Goal: Navigation & Orientation: Find specific page/section

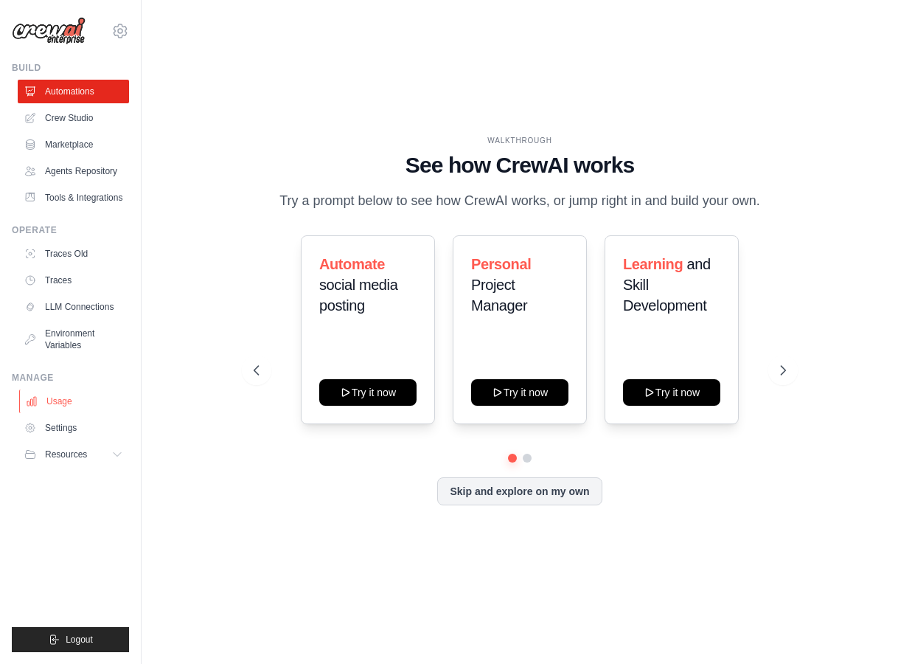
click at [80, 404] on link "Usage" at bounding box center [74, 401] width 111 height 24
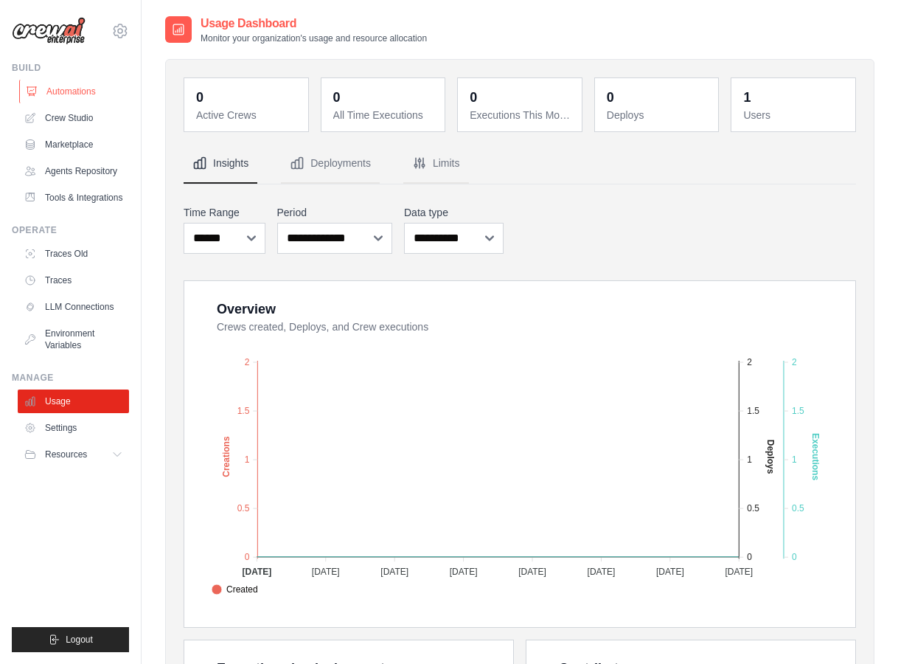
click at [74, 88] on link "Automations" at bounding box center [74, 92] width 111 height 24
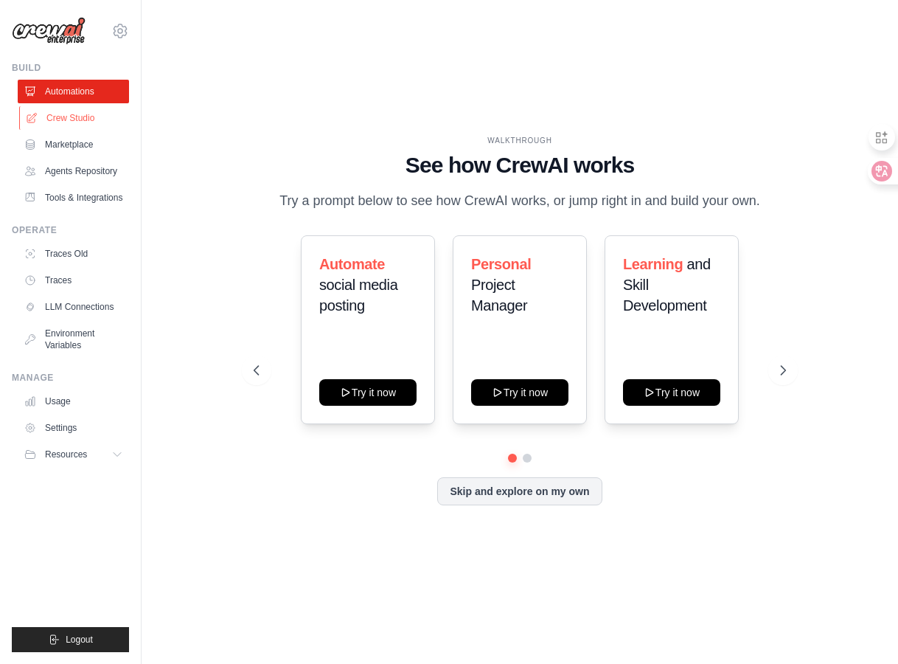
click at [112, 119] on link "Crew Studio" at bounding box center [74, 118] width 111 height 24
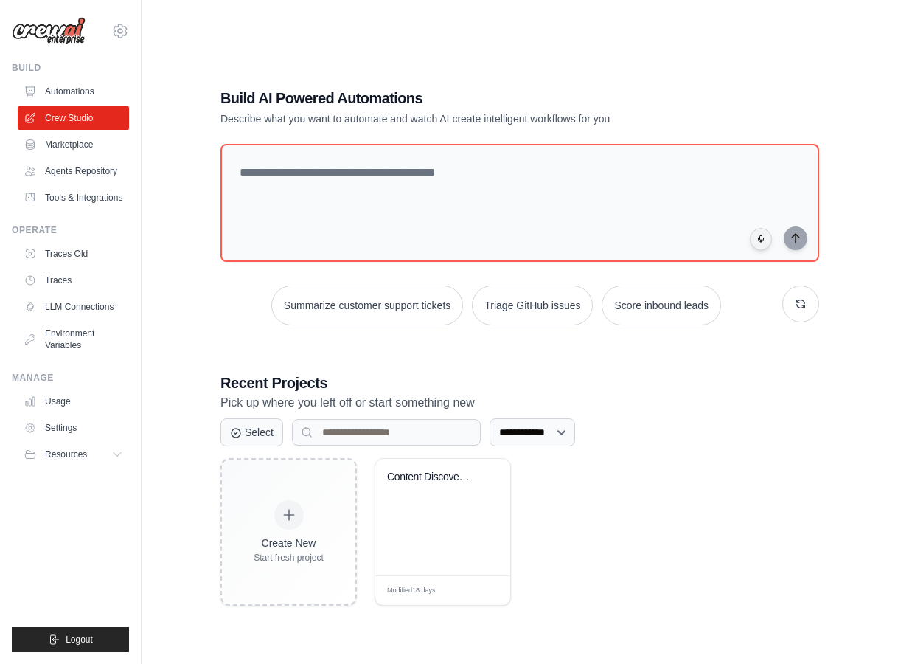
click at [306, 198] on textarea at bounding box center [519, 203] width 599 height 118
click at [339, 417] on div "**********" at bounding box center [519, 488] width 599 height 233
click at [349, 437] on input at bounding box center [386, 432] width 189 height 27
click at [68, 142] on link "Marketplace" at bounding box center [74, 145] width 111 height 24
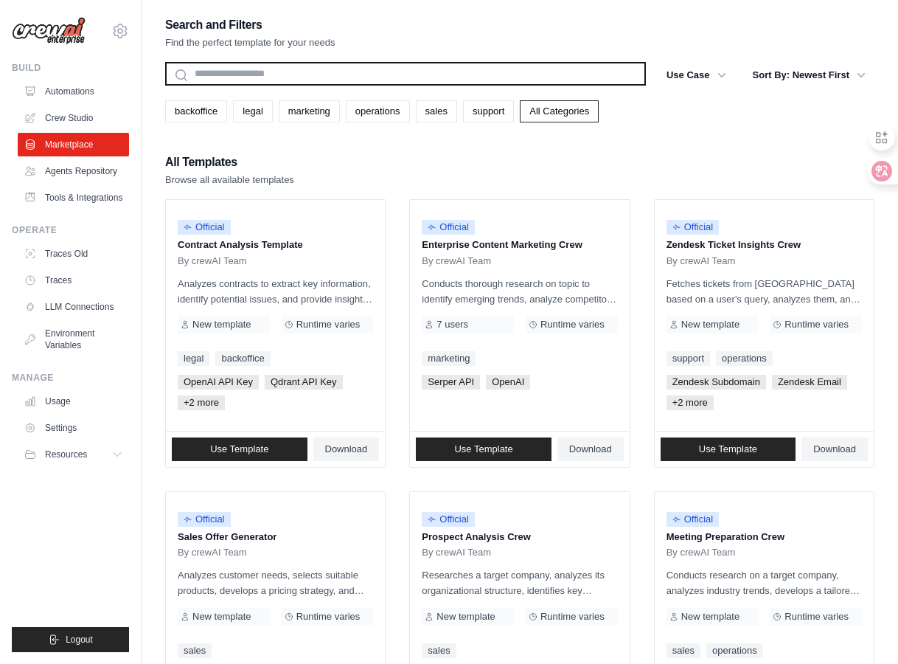
click at [304, 77] on input "text" at bounding box center [405, 74] width 481 height 24
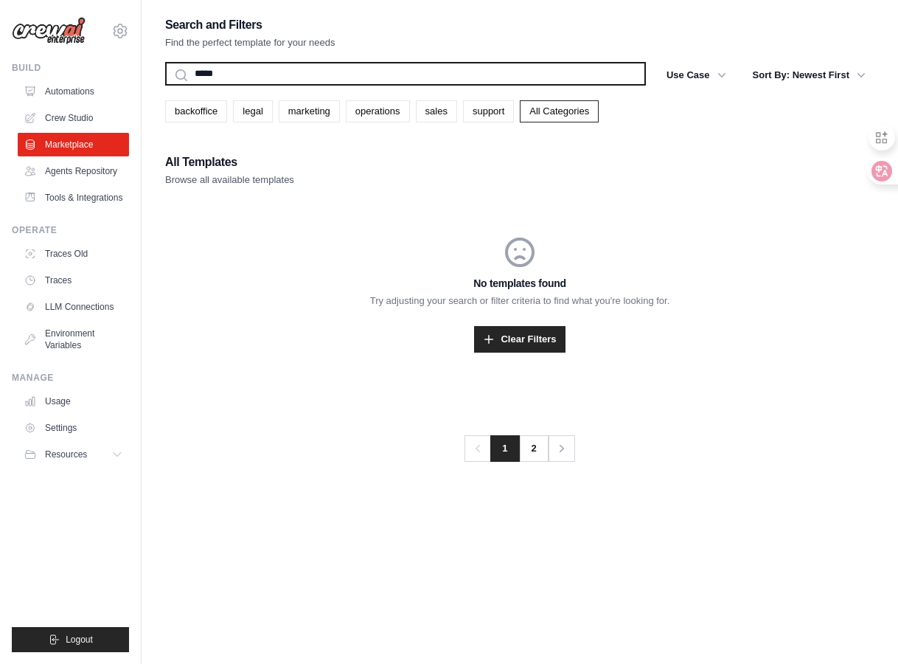
type input "******"
type input "***"
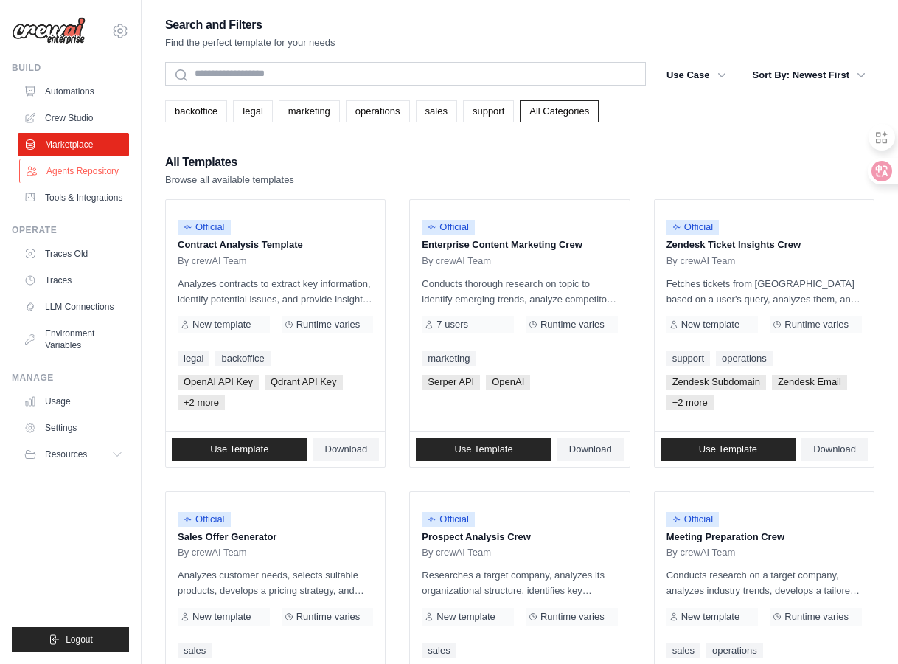
click at [68, 177] on link "Agents Repository" at bounding box center [74, 171] width 111 height 24
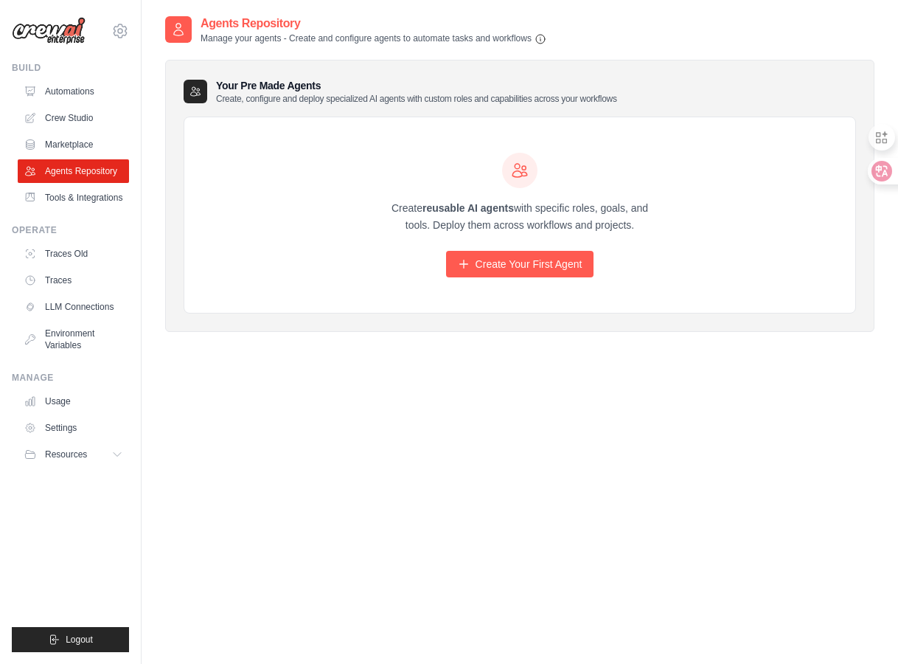
click at [130, 191] on div "liyaqi1996@gmail.com Settings Build Automations" at bounding box center [71, 332] width 142 height 664
click at [119, 198] on link "Tools & Integrations" at bounding box center [74, 198] width 111 height 24
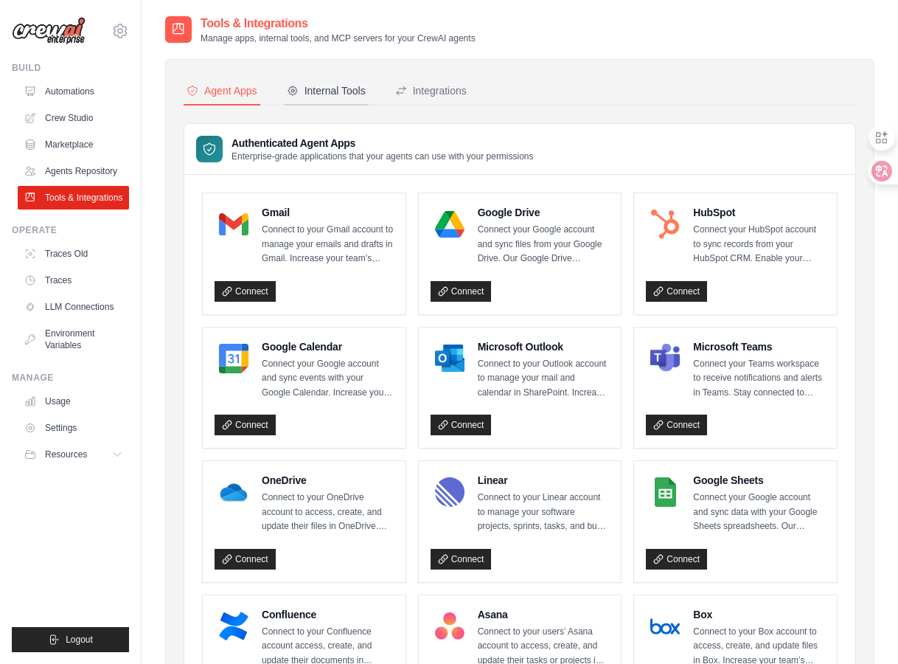
click at [351, 97] on div "Internal Tools" at bounding box center [326, 90] width 79 height 15
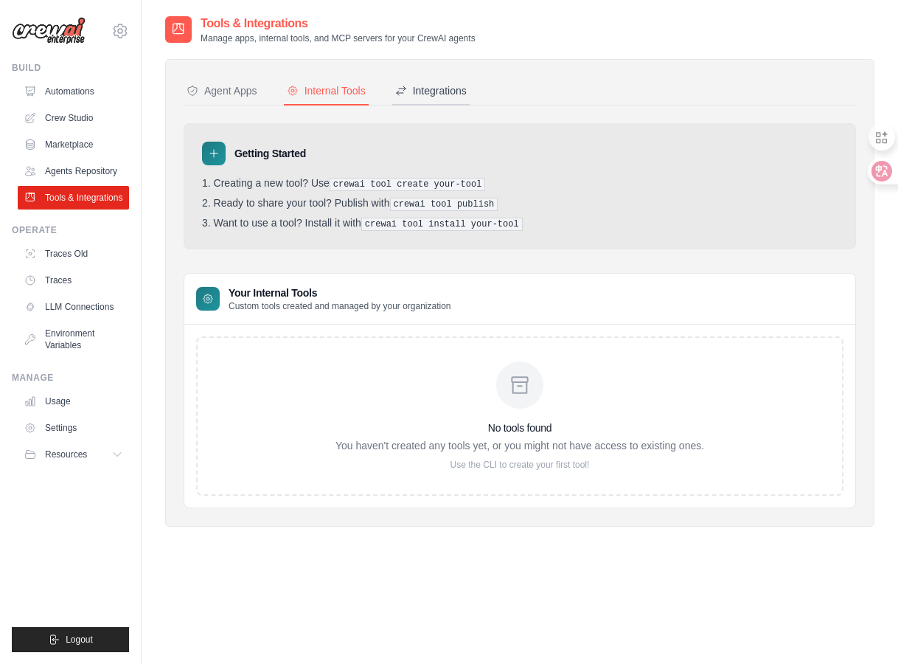
click at [442, 102] on button "Integrations" at bounding box center [430, 91] width 77 height 28
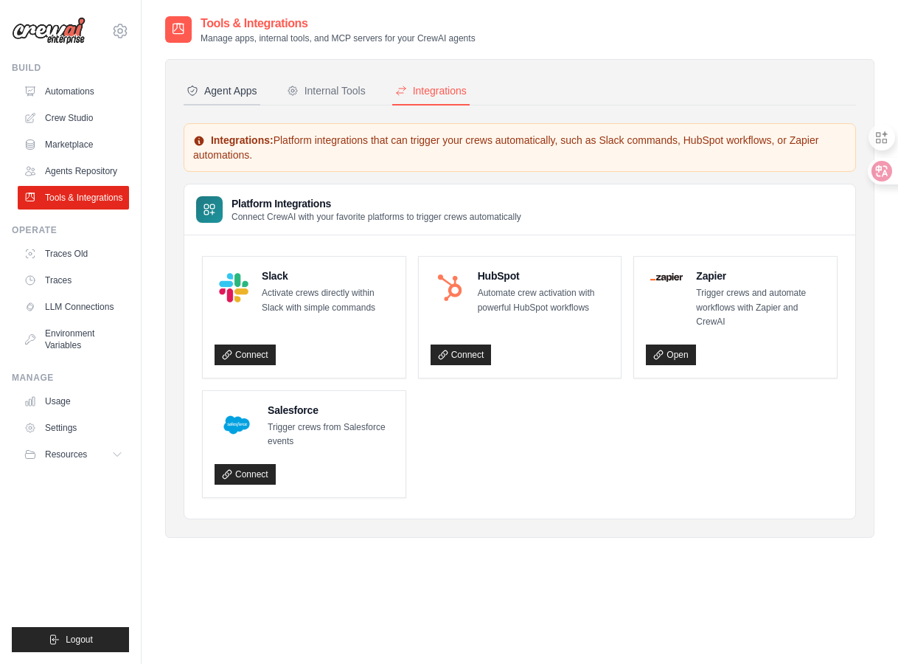
click at [245, 91] on div "Agent Apps" at bounding box center [222, 90] width 71 height 15
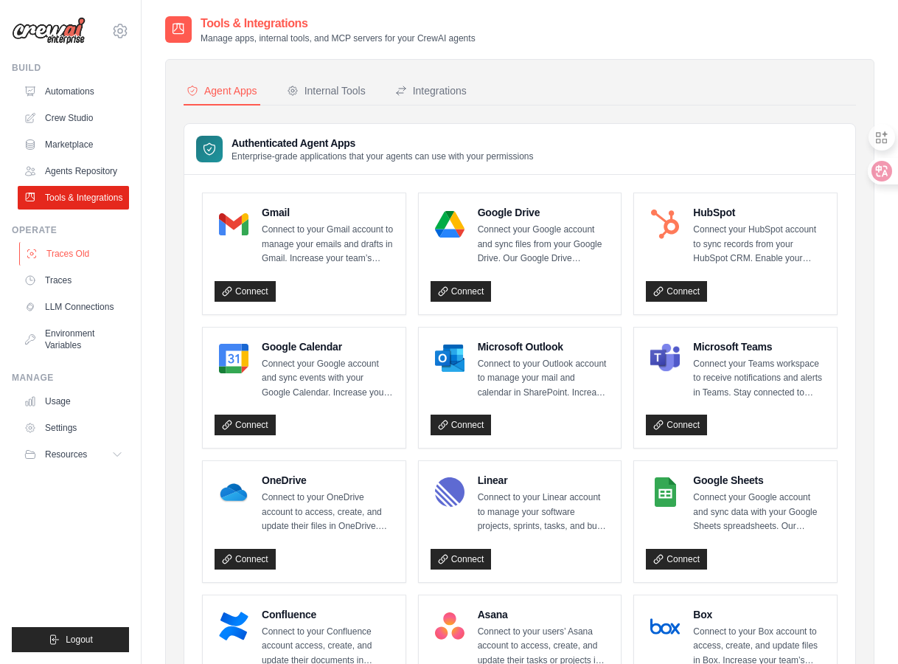
click at [69, 252] on link "Traces Old" at bounding box center [74, 254] width 111 height 24
